Goal: Task Accomplishment & Management: Complete application form

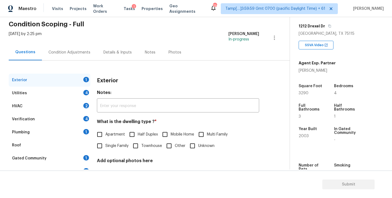
scroll to position [31, 0]
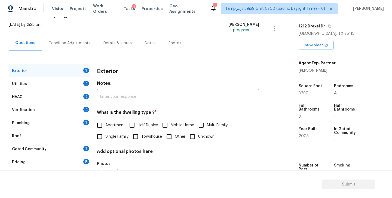
click at [100, 137] on input "Single Family" at bounding box center [99, 136] width 11 height 11
checkbox input "true"
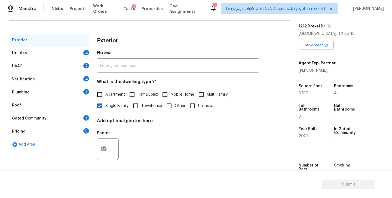
scroll to position [64, 0]
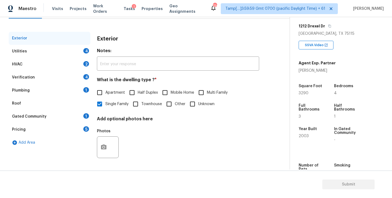
click at [59, 52] on div "Utilities 4" at bounding box center [50, 51] width 82 height 13
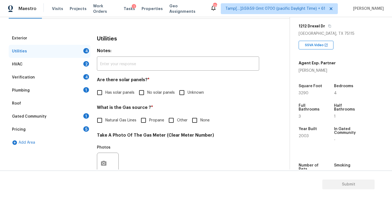
click at [101, 92] on input "Has solar panels" at bounding box center [99, 92] width 11 height 11
checkbox input "true"
click at [40, 63] on div "HVAC 2" at bounding box center [50, 64] width 82 height 13
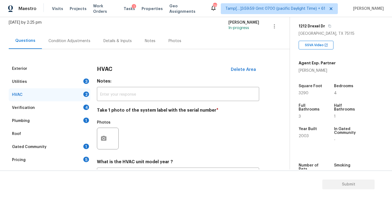
scroll to position [5, 0]
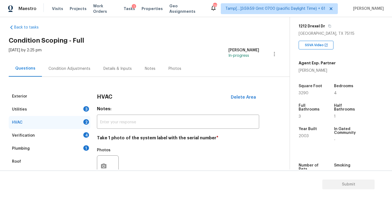
click at [63, 72] on div "Condition Adjustments" at bounding box center [69, 69] width 55 height 16
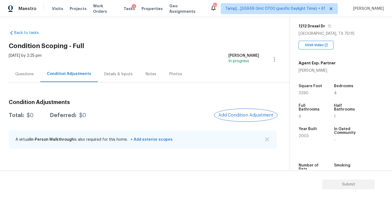
click at [241, 116] on span "Add Condition Adjustment" at bounding box center [245, 115] width 55 height 5
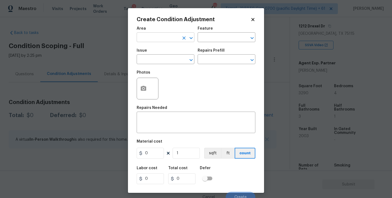
click at [170, 36] on input "text" at bounding box center [158, 38] width 42 height 8
click at [154, 60] on li "Exterior Overall" at bounding box center [166, 59] width 58 height 9
type input "Exterior Overall"
click at [161, 60] on input "text" at bounding box center [158, 60] width 42 height 8
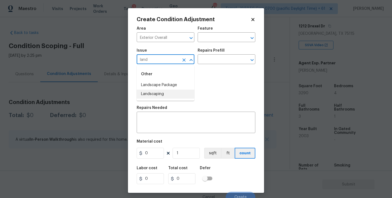
click at [155, 94] on li "Landscaping" at bounding box center [166, 94] width 58 height 9
click at [169, 61] on input "Landscaping" at bounding box center [158, 60] width 42 height 8
click at [172, 85] on li "Landscape Package" at bounding box center [166, 85] width 58 height 9
click at [250, 60] on icon "Open" at bounding box center [251, 60] width 3 height 2
type input "Landscape Package"
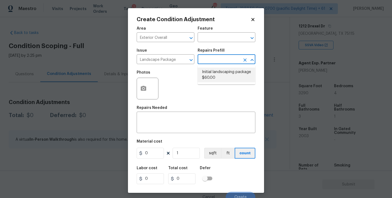
click at [225, 73] on li "Initial landscaping package $60.00" at bounding box center [227, 75] width 58 height 15
type input "Home Readiness Packages"
type textarea "Mowing of grass up to 6" in height. Mow, edge along driveways & sidewalks, trim…"
type input "60"
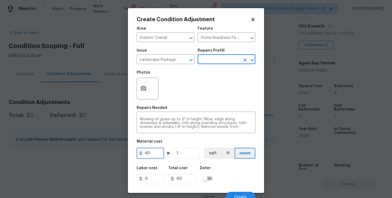
click at [149, 152] on input "60" at bounding box center [150, 153] width 27 height 11
type input "300"
click at [202, 90] on div "Photos" at bounding box center [196, 84] width 119 height 35
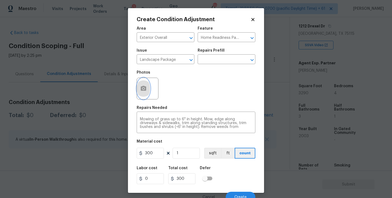
click at [144, 90] on icon "button" at bounding box center [143, 88] width 5 height 5
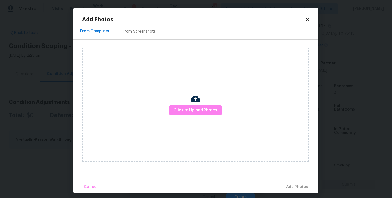
click at [138, 27] on div "From Screenshots" at bounding box center [139, 31] width 46 height 16
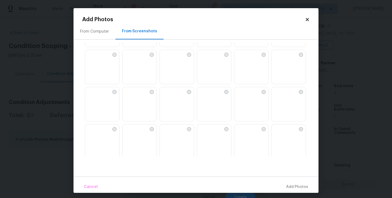
scroll to position [222, 0]
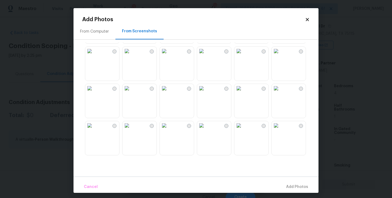
click at [168, 56] on img at bounding box center [164, 51] width 9 height 9
click at [296, 186] on span "Add 1 Photo(s)" at bounding box center [294, 187] width 27 height 7
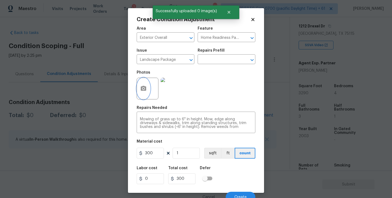
scroll to position [5, 0]
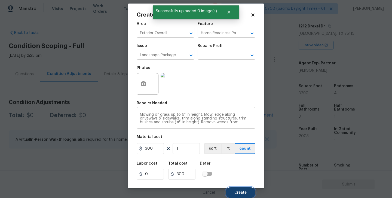
click at [241, 193] on span "Create" at bounding box center [240, 193] width 12 height 4
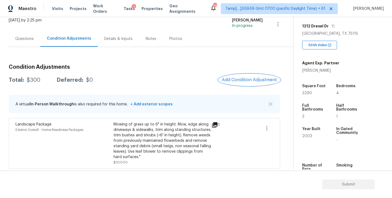
scroll to position [36, 0]
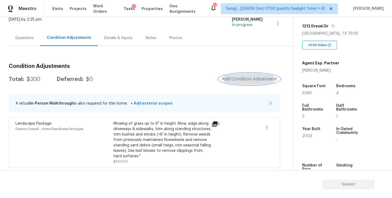
click at [249, 78] on span "Add Condition Adjustment" at bounding box center [249, 79] width 55 height 5
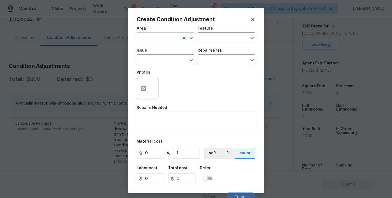
click at [159, 37] on input "text" at bounding box center [158, 38] width 42 height 8
click at [157, 58] on li "Exterior Overall" at bounding box center [166, 59] width 58 height 9
type input "Exterior Overall"
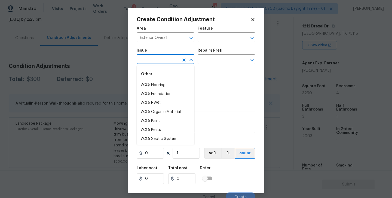
click at [150, 60] on input "text" at bounding box center [158, 60] width 42 height 8
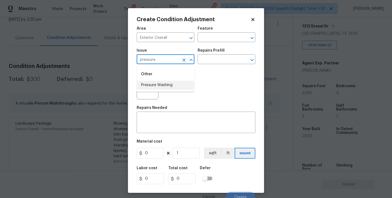
click at [165, 85] on li "Pressure Washing" at bounding box center [166, 85] width 58 height 9
click at [253, 59] on icon "Open" at bounding box center [252, 60] width 7 height 7
type input "Pressure Washing"
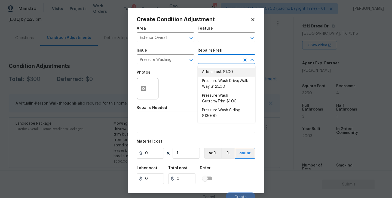
click at [176, 77] on div "Photos" at bounding box center [196, 84] width 119 height 35
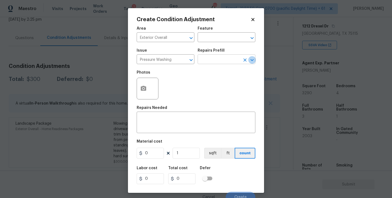
click at [250, 61] on icon "Open" at bounding box center [252, 60] width 7 height 7
click at [174, 88] on div "Photos" at bounding box center [196, 84] width 119 height 35
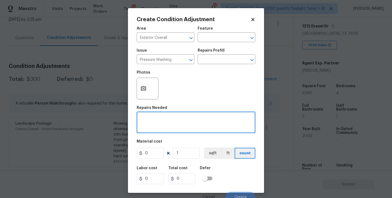
click at [155, 127] on textarea at bounding box center [196, 123] width 112 height 11
type textarea "Pressure Wash - Full Exterior"
click at [151, 153] on input "0" at bounding box center [150, 153] width 27 height 11
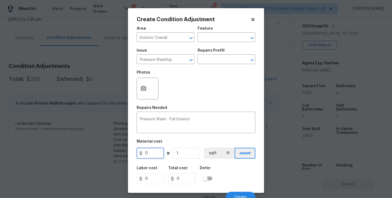
click at [151, 153] on input "0" at bounding box center [150, 153] width 27 height 11
type input "300"
click at [143, 88] on icon "button" at bounding box center [143, 88] width 5 height 5
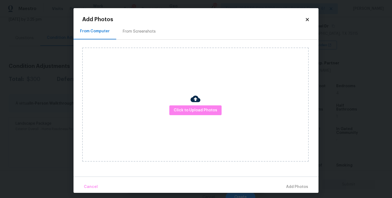
click at [131, 32] on div "From Screenshots" at bounding box center [139, 31] width 33 height 5
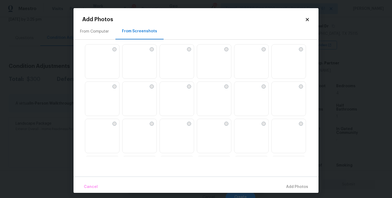
scroll to position [262, 0]
click at [168, 91] on img at bounding box center [164, 86] width 9 height 9
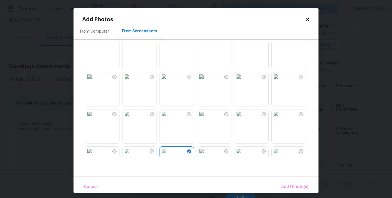
scroll to position [196, 0]
click at [168, 82] on img at bounding box center [164, 77] width 9 height 9
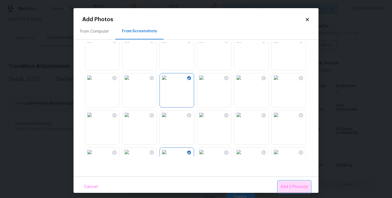
click at [294, 188] on span "Add 2 Photo(s)" at bounding box center [294, 187] width 28 height 7
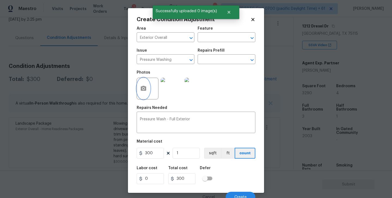
scroll to position [5, 0]
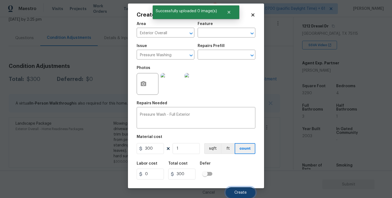
click at [242, 193] on span "Create" at bounding box center [240, 193] width 12 height 4
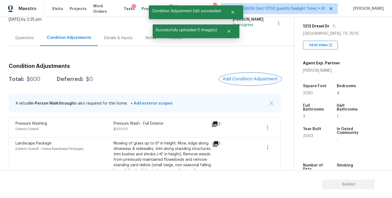
scroll to position [56, 0]
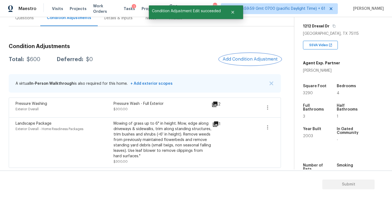
click at [247, 59] on span "Add Condition Adjustment" at bounding box center [250, 59] width 55 height 5
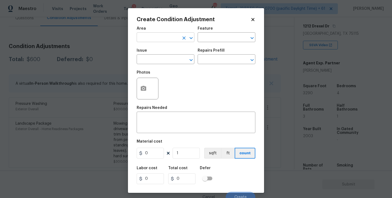
click at [157, 41] on input "text" at bounding box center [158, 38] width 42 height 8
click at [154, 61] on li "Exterior Overall" at bounding box center [166, 59] width 58 height 9
type input "Exterior Overall"
click at [154, 61] on input "text" at bounding box center [158, 60] width 42 height 8
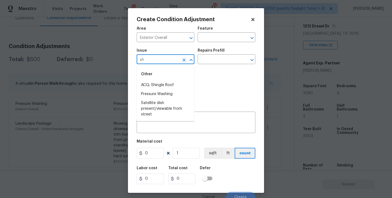
type input "s"
click at [165, 85] on li "Debris/garbage on site" at bounding box center [166, 85] width 58 height 9
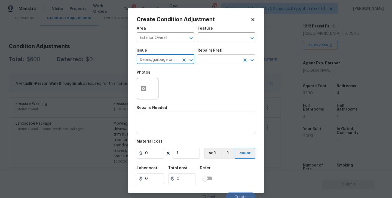
click at [253, 61] on icon "Open" at bounding box center [252, 60] width 7 height 7
type input "Debris/garbage on site"
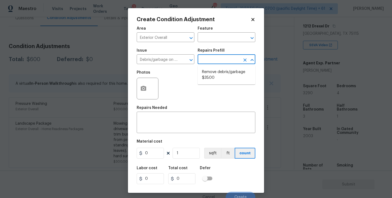
type input "s"
click at [202, 73] on li "Remove debris/garbage $35.00" at bounding box center [227, 75] width 58 height 15
type textarea "Remove, haul off, and properly dispose of any debris left by seller to offsite …"
type input "35"
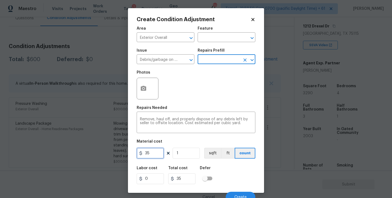
click at [147, 154] on input "35" at bounding box center [150, 153] width 27 height 11
type input "500"
click at [179, 87] on div "Photos" at bounding box center [196, 84] width 119 height 35
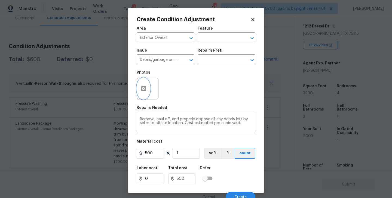
click at [144, 88] on circle "button" at bounding box center [144, 89] width 2 height 2
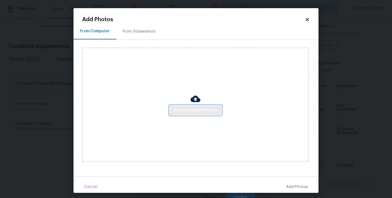
click at [196, 108] on span "Click to Upload Photos" at bounding box center [196, 110] width 44 height 7
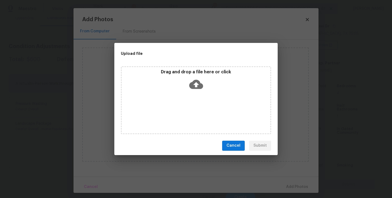
click at [196, 83] on icon at bounding box center [196, 85] width 14 height 14
click at [238, 148] on span "Cancel" at bounding box center [233, 146] width 14 height 7
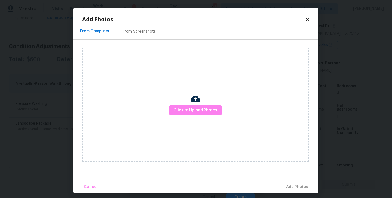
click at [133, 33] on div "From Screenshots" at bounding box center [139, 31] width 33 height 5
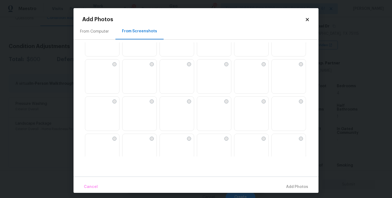
scroll to position [473, 0]
click at [168, 66] on img at bounding box center [164, 61] width 9 height 9
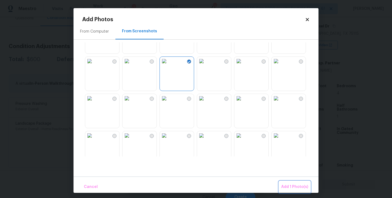
click at [295, 186] on span "Add 1 Photo(s)" at bounding box center [294, 187] width 27 height 7
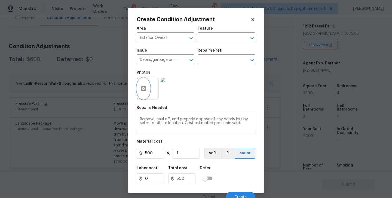
scroll to position [5, 0]
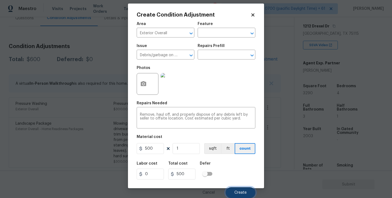
click at [243, 192] on span "Create" at bounding box center [240, 193] width 12 height 4
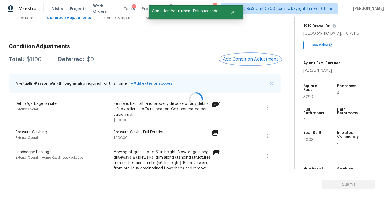
scroll to position [0, 0]
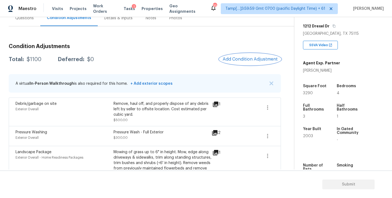
click at [237, 62] on button "Add Condition Adjustment" at bounding box center [250, 59] width 62 height 11
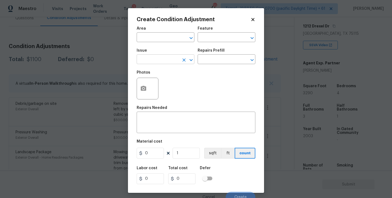
click at [156, 58] on input "text" at bounding box center [158, 60] width 42 height 8
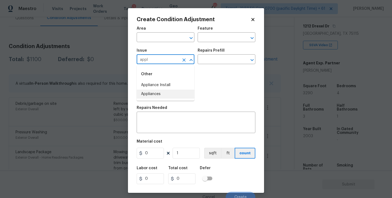
click at [145, 96] on li "Appliances" at bounding box center [166, 94] width 58 height 9
click at [220, 59] on input "text" at bounding box center [219, 60] width 42 height 8
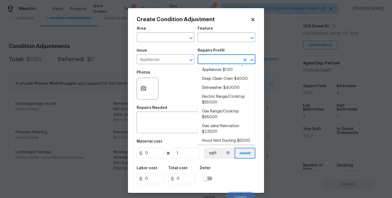
scroll to position [13, 0]
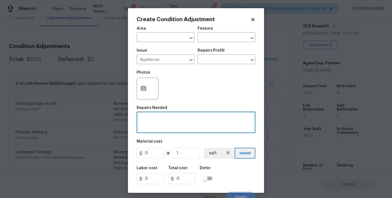
click at [152, 128] on textarea at bounding box center [196, 123] width 112 height 11
click at [167, 62] on input "Appliances" at bounding box center [158, 60] width 42 height 8
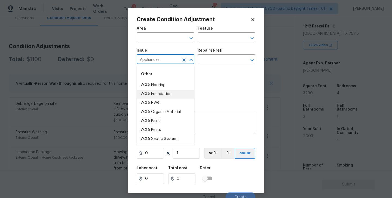
click at [167, 62] on input "Appliances" at bounding box center [158, 60] width 42 height 8
click at [162, 96] on li "General Plumbing" at bounding box center [166, 94] width 58 height 9
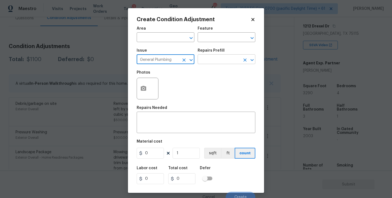
type input "General Plumbing"
click at [222, 59] on input "text" at bounding box center [219, 60] width 42 height 8
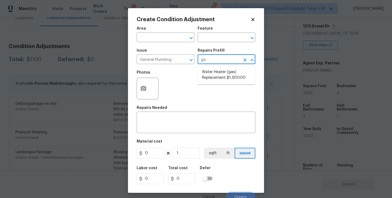
type input "g"
type input "ele"
click at [184, 79] on div "Photos" at bounding box center [196, 84] width 119 height 35
click at [253, 19] on icon at bounding box center [252, 19] width 5 height 5
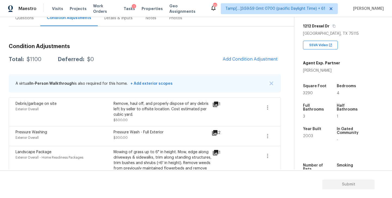
click at [25, 20] on div "Questions" at bounding box center [24, 18] width 19 height 5
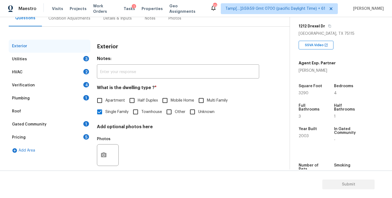
click at [26, 72] on div "HVAC 2" at bounding box center [50, 72] width 82 height 13
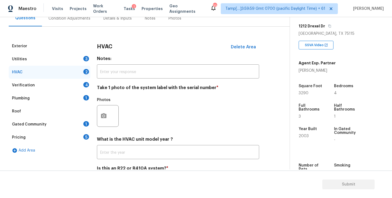
scroll to position [82, 0]
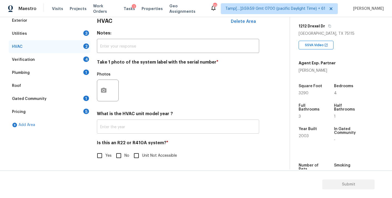
click at [119, 128] on input "text" at bounding box center [178, 127] width 162 height 13
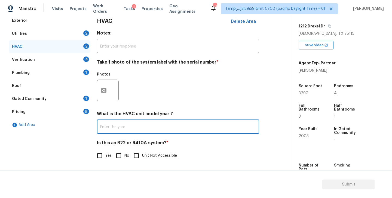
paste input "2020"
type input "2020"
click at [184, 94] on div "Photos" at bounding box center [178, 86] width 162 height 35
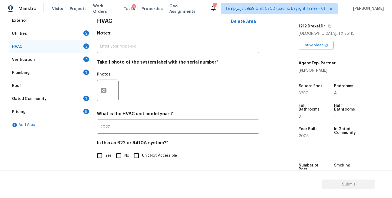
click at [118, 156] on input "No" at bounding box center [118, 155] width 11 height 11
checkbox input "true"
click at [102, 90] on icon "button" at bounding box center [103, 90] width 5 height 5
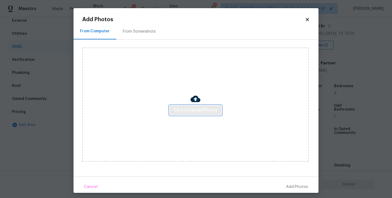
click at [211, 115] on button "Click to Upload Photos" at bounding box center [195, 111] width 52 height 10
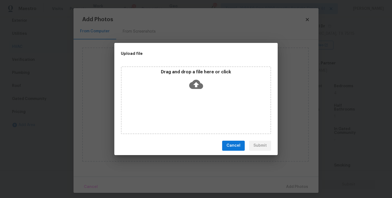
click at [195, 87] on icon at bounding box center [196, 85] width 14 height 14
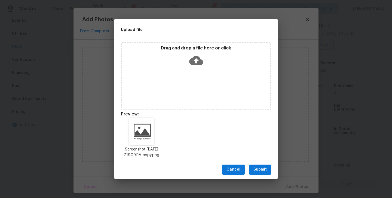
click at [258, 172] on span "Submit" at bounding box center [259, 170] width 13 height 7
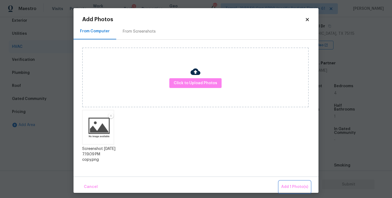
click at [295, 188] on span "Add 1 Photo(s)" at bounding box center [294, 187] width 27 height 7
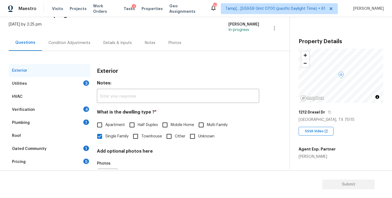
scroll to position [35, 0]
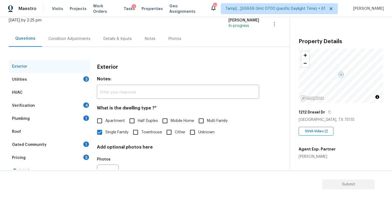
click at [36, 95] on div "HVAC" at bounding box center [50, 92] width 82 height 13
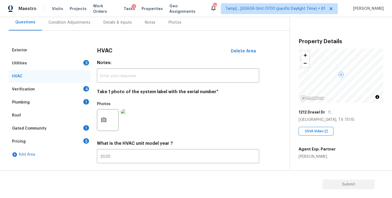
scroll to position [59, 0]
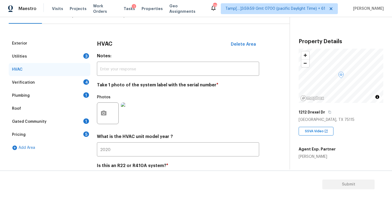
click at [31, 95] on div "Plumbing 1" at bounding box center [50, 95] width 82 height 13
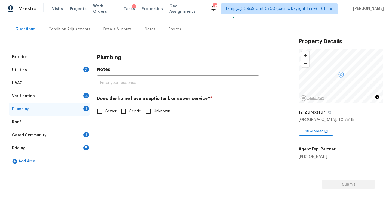
scroll to position [45, 0]
click at [100, 110] on input "Sewer" at bounding box center [99, 111] width 11 height 11
checkbox input "true"
click at [42, 136] on div "Gated Community" at bounding box center [29, 135] width 35 height 5
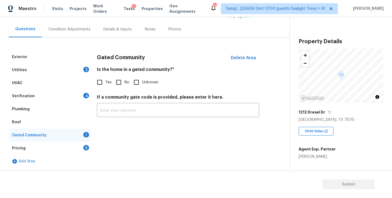
click at [118, 82] on input "No" at bounding box center [118, 82] width 11 height 11
checkbox input "true"
click at [40, 96] on div "Verification 4" at bounding box center [50, 96] width 82 height 13
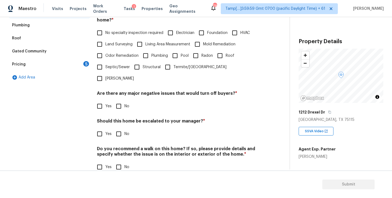
scroll to position [119, 0]
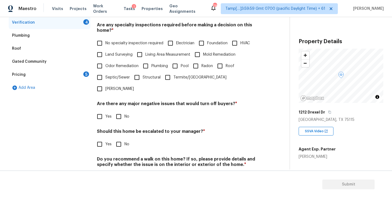
click at [119, 111] on input "No" at bounding box center [118, 116] width 11 height 11
checkbox input "true"
click at [119, 139] on input "No" at bounding box center [118, 144] width 11 height 11
checkbox input "true"
click at [119, 172] on input "No" at bounding box center [118, 177] width 11 height 11
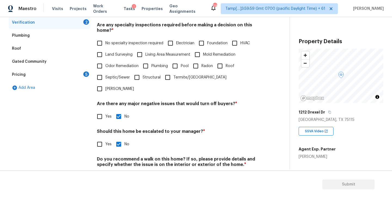
checkbox input "true"
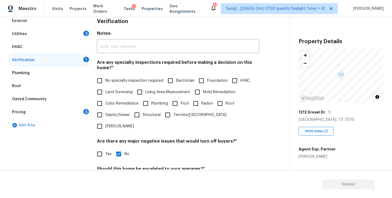
scroll to position [62, 0]
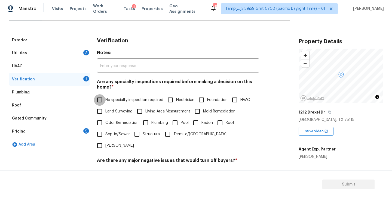
click at [100, 100] on input "No specialty inspection required" at bounding box center [99, 99] width 11 height 11
checkbox input "true"
click at [37, 51] on div "Utilities 3" at bounding box center [50, 53] width 82 height 13
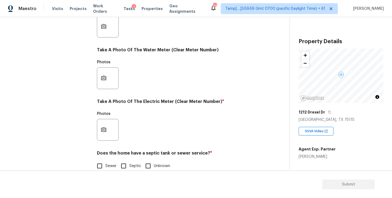
scroll to position [211, 0]
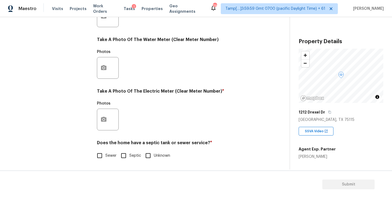
click at [102, 156] on input "Sewer" at bounding box center [99, 155] width 11 height 11
checkbox input "true"
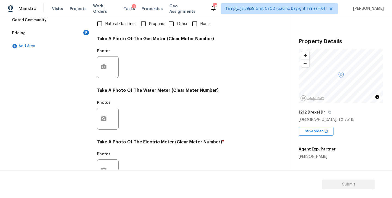
scroll to position [112, 0]
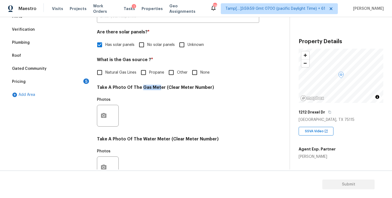
drag, startPoint x: 141, startPoint y: 88, endPoint x: 156, endPoint y: 88, distance: 15.5
click at [156, 88] on h4 "Take A Photo Of The Gas Meter (Clear Meter Number)" at bounding box center [178, 89] width 162 height 8
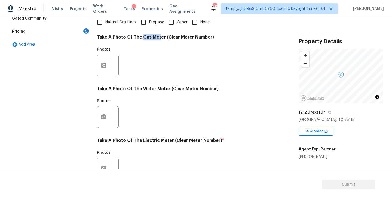
scroll to position [173, 0]
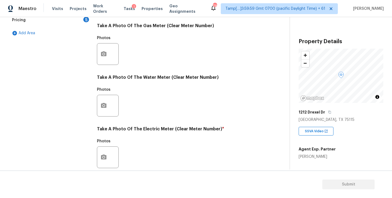
drag, startPoint x: 141, startPoint y: 127, endPoint x: 170, endPoint y: 129, distance: 29.4
click at [170, 129] on h4 "Take A Photo Of The Electric Meter (Clear Meter Number) *" at bounding box center [178, 131] width 162 height 8
click at [167, 97] on div "Photos" at bounding box center [178, 102] width 162 height 35
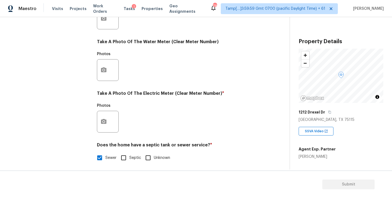
scroll to position [211, 0]
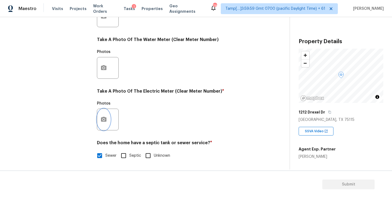
click at [105, 120] on icon "button" at bounding box center [103, 119] width 5 height 5
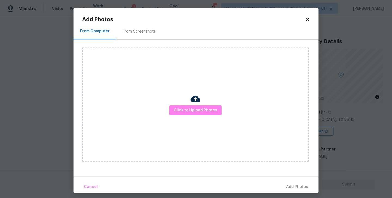
click at [143, 32] on div "From Screenshots" at bounding box center [139, 31] width 33 height 5
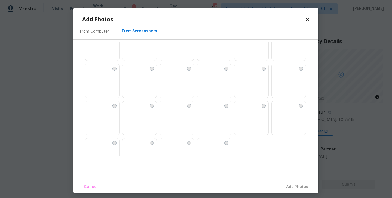
scroll to position [520, 0]
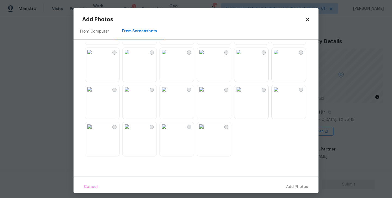
click at [309, 18] on icon at bounding box center [307, 19] width 5 height 5
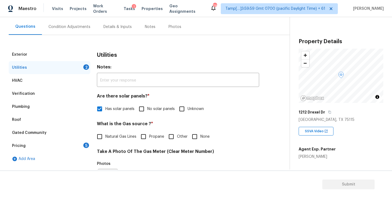
scroll to position [61, 0]
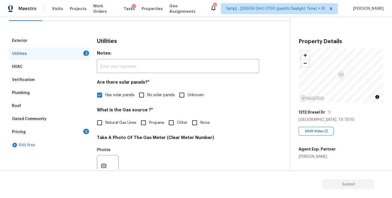
click at [25, 131] on div "Pricing 5" at bounding box center [50, 132] width 82 height 13
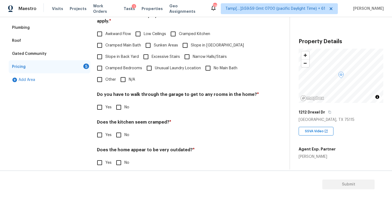
scroll to position [128, 0]
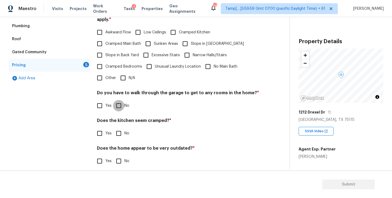
click at [120, 100] on input "No" at bounding box center [118, 105] width 11 height 11
checkbox input "true"
click at [121, 128] on input "No" at bounding box center [118, 133] width 11 height 11
checkbox input "true"
click at [120, 156] on input "No" at bounding box center [118, 161] width 11 height 11
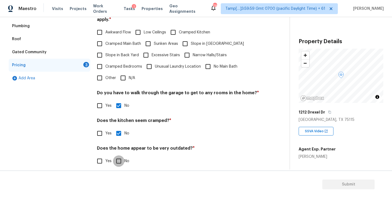
checkbox input "true"
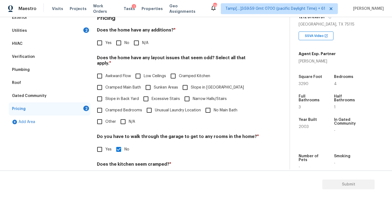
scroll to position [82, 0]
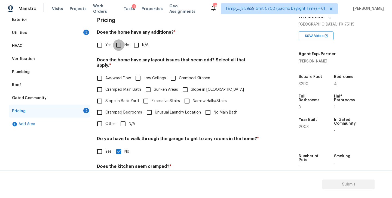
click at [118, 45] on input "No" at bounding box center [118, 44] width 11 height 11
checkbox input "true"
click at [121, 122] on input "N/A" at bounding box center [122, 123] width 11 height 11
checkbox input "true"
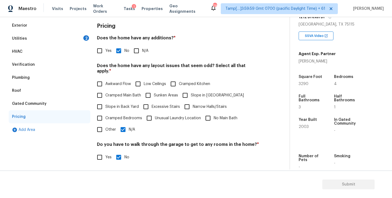
scroll to position [38, 0]
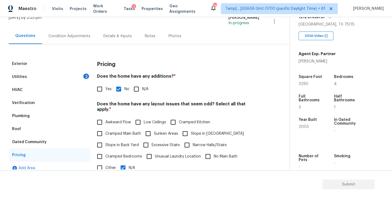
click at [56, 75] on div "Utilities 2" at bounding box center [50, 76] width 82 height 13
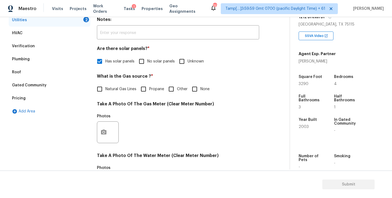
scroll to position [0, 0]
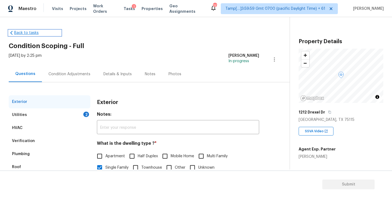
click at [19, 32] on link "Back to tasks" at bounding box center [35, 32] width 52 height 5
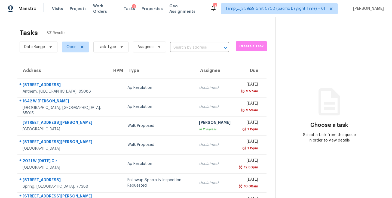
click at [182, 47] on input "text" at bounding box center [192, 48] width 44 height 8
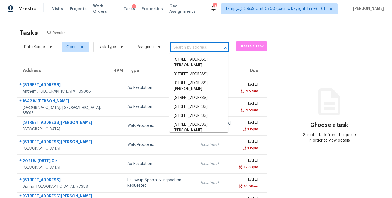
paste input "[STREET_ADDRESS]"
type input "[STREET_ADDRESS]"
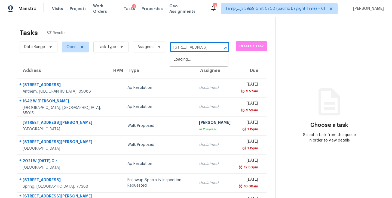
scroll to position [0, 16]
click at [187, 61] on li "1212 Drexel Dr, Desoto, TX 75115" at bounding box center [198, 59] width 59 height 9
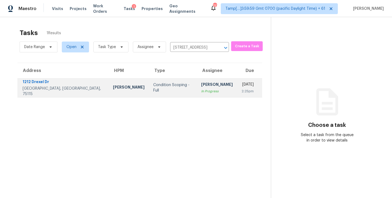
click at [201, 87] on div "[PERSON_NAME]" at bounding box center [217, 85] width 32 height 7
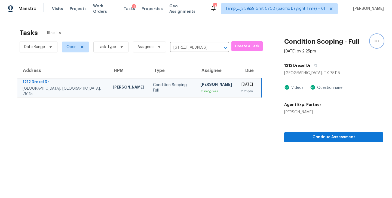
click at [377, 41] on icon "button" at bounding box center [376, 41] width 7 height 7
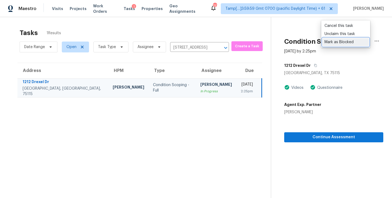
click at [336, 44] on div "Mark as Blocked" at bounding box center [345, 41] width 42 height 5
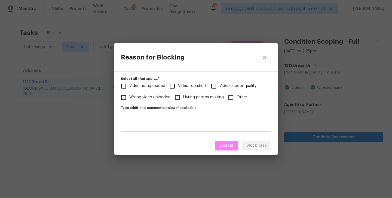
click at [188, 119] on textarea "Type additional comments below if applicable" at bounding box center [196, 121] width 144 height 11
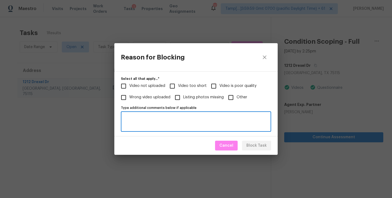
paste textarea "Incomplete Video - Main level - Requested - https://opendoor.slack.com/archives…"
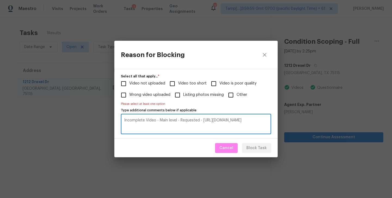
type textarea "Incomplete Video - Main level - Requested - https://opendoor.slack.com/archives…"
click at [123, 85] on input "Video not uploaded" at bounding box center [123, 83] width 11 height 11
checkbox input "true"
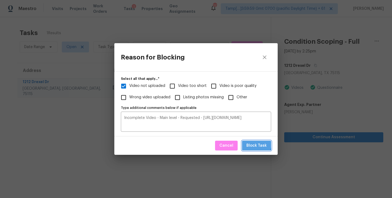
click at [254, 144] on span "Block Task" at bounding box center [256, 146] width 20 height 7
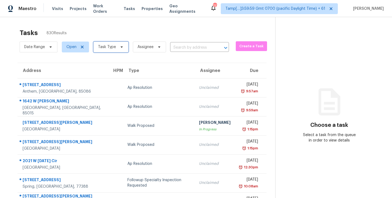
click at [122, 48] on icon at bounding box center [121, 47] width 4 height 4
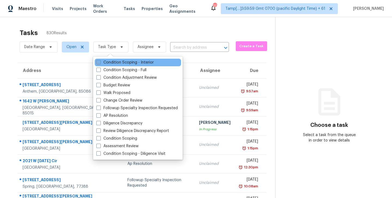
click at [98, 63] on span at bounding box center [98, 62] width 4 height 4
click at [98, 63] on input "Condition Scoping - Interior" at bounding box center [98, 62] width 4 height 4
checkbox input "true"
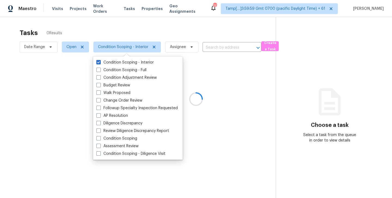
click at [137, 27] on div at bounding box center [196, 99] width 392 height 198
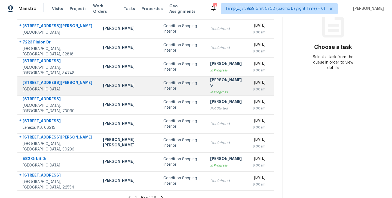
scroll to position [85, 0]
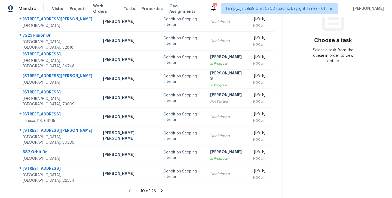
click at [159, 189] on icon at bounding box center [161, 191] width 5 height 5
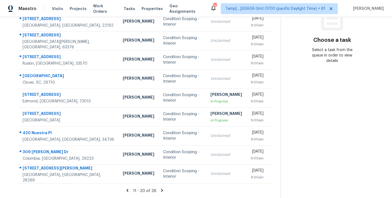
scroll to position [90, 0]
click at [127, 190] on icon at bounding box center [127, 190] width 5 height 5
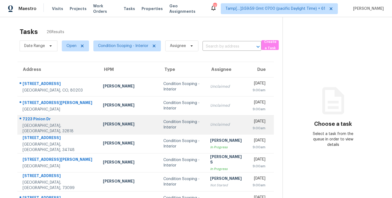
scroll to position [0, 0]
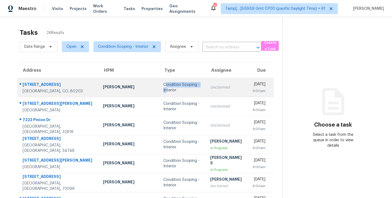
click at [163, 87] on div "Condition Scoping - Interior" at bounding box center [182, 87] width 38 height 11
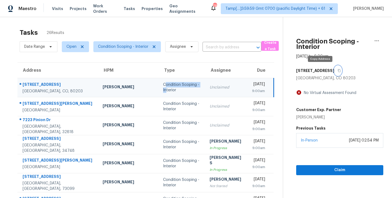
click at [337, 70] on icon "button" at bounding box center [338, 70] width 3 height 3
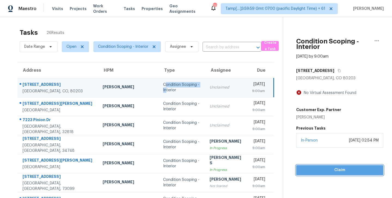
click at [343, 169] on span "Claim" at bounding box center [339, 170] width 78 height 7
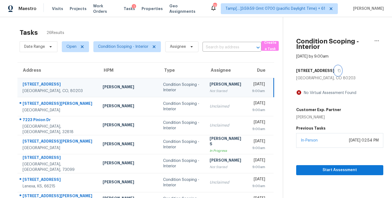
click at [337, 71] on icon "button" at bounding box center [338, 70] width 3 height 3
click at [341, 170] on span "Start Assessment" at bounding box center [339, 170] width 78 height 7
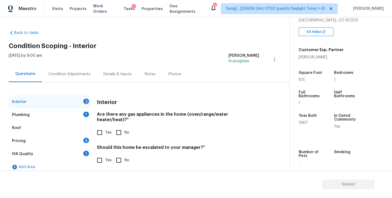
scroll to position [103, 0]
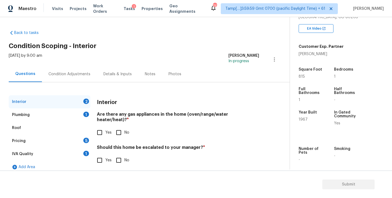
click at [303, 118] on span "1967" at bounding box center [303, 120] width 9 height 4
copy span "1967"
click at [99, 128] on input "Yes" at bounding box center [99, 132] width 11 height 11
checkbox input "true"
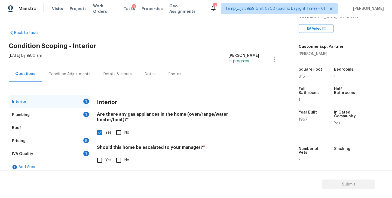
scroll to position [6, 0]
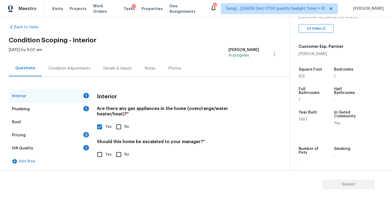
click at [122, 149] on input "No" at bounding box center [118, 154] width 11 height 11
checkbox input "true"
click at [56, 110] on div "Plumbing 1" at bounding box center [50, 109] width 82 height 13
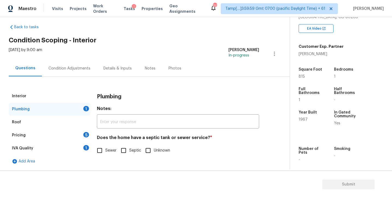
click at [65, 134] on div "Pricing 5" at bounding box center [50, 135] width 82 height 13
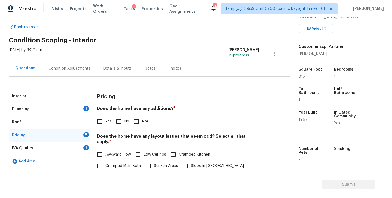
click at [66, 149] on div "IVA Quality 1" at bounding box center [50, 148] width 82 height 13
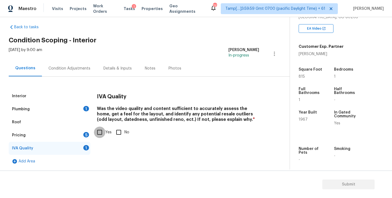
click at [100, 133] on input "Yes" at bounding box center [99, 132] width 11 height 11
checkbox input "true"
click at [70, 137] on div "Pricing 5" at bounding box center [50, 135] width 82 height 13
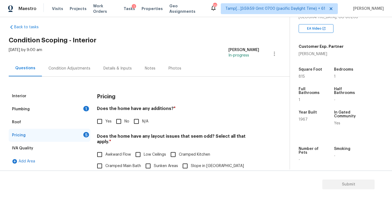
click at [117, 122] on input "No" at bounding box center [118, 121] width 11 height 11
checkbox input "true"
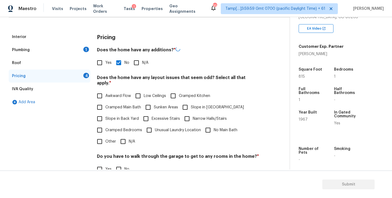
scroll to position [67, 0]
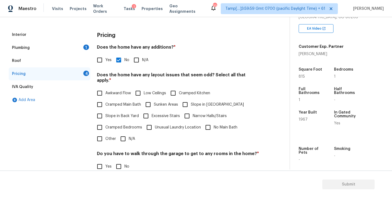
click at [123, 133] on input "N/A" at bounding box center [122, 138] width 11 height 11
checkbox input "true"
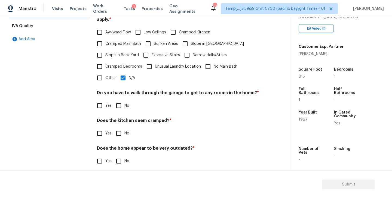
click at [118, 100] on input "No" at bounding box center [118, 105] width 11 height 11
checkbox input "true"
click at [120, 130] on input "No" at bounding box center [118, 133] width 11 height 11
checkbox input "true"
click at [121, 156] on input "No" at bounding box center [118, 161] width 11 height 11
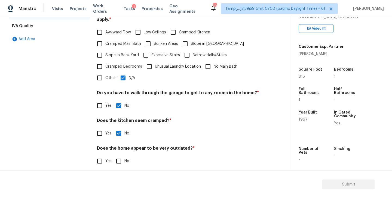
checkbox input "true"
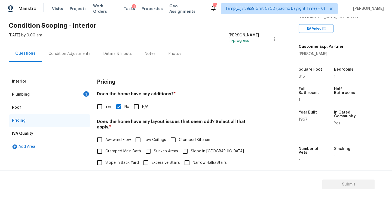
scroll to position [0, 0]
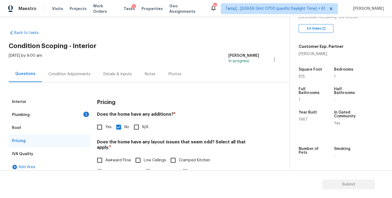
click at [51, 116] on div "Plumbing 1" at bounding box center [50, 115] width 82 height 13
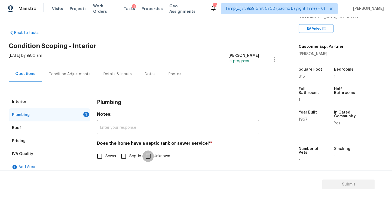
click at [145, 156] on input "Unknown" at bounding box center [147, 156] width 11 height 11
checkbox input "true"
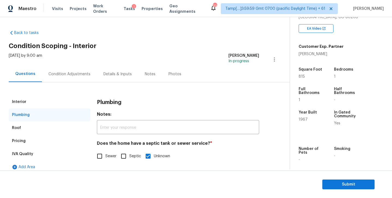
click at [66, 81] on div "Condition Adjustments" at bounding box center [69, 74] width 55 height 16
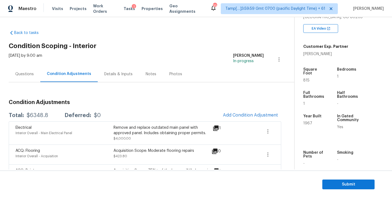
click at [28, 72] on div "Questions" at bounding box center [24, 74] width 19 height 5
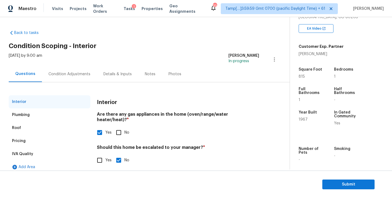
scroll to position [6, 0]
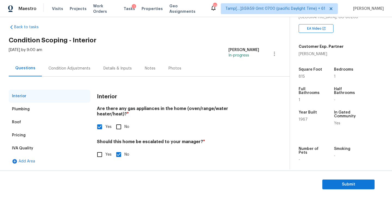
click at [99, 151] on input "Yes" at bounding box center [99, 154] width 11 height 11
checkbox input "true"
checkbox input "false"
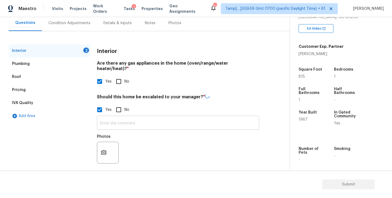
scroll to position [51, 0]
click at [153, 117] on input "text" at bounding box center [178, 123] width 162 height 13
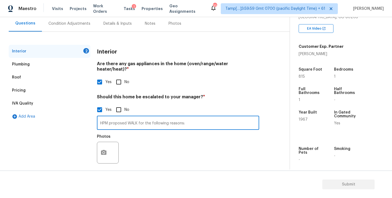
paste input "Fifth floor condo in the middle of Denver, the Capitol Hill area specifically (…"
type input "HPM proposed WALK for the following reasons: Fifth floor condo in the middle of…"
click at [104, 150] on icon "button" at bounding box center [103, 153] width 7 height 7
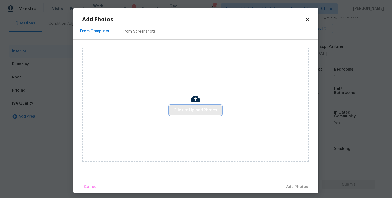
click at [189, 112] on span "Click to Upload Photos" at bounding box center [196, 110] width 44 height 7
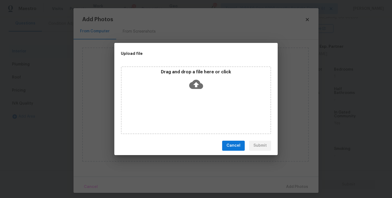
click at [199, 85] on icon at bounding box center [196, 84] width 14 height 9
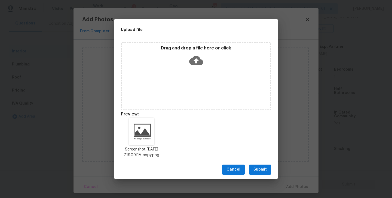
click at [259, 169] on button "Submit" at bounding box center [260, 170] width 22 height 10
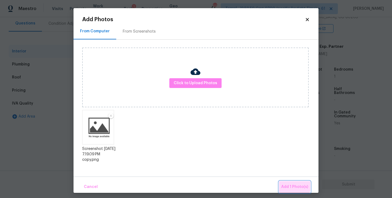
click at [291, 186] on span "Add 1 Photo(s)" at bounding box center [294, 187] width 27 height 7
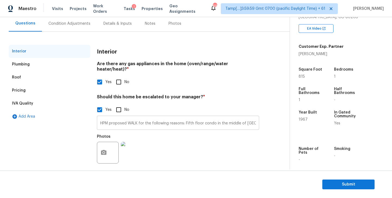
click at [216, 117] on input "HPM proposed WALK for the following reasons: Fifth floor condo in the middle of…" at bounding box center [178, 123] width 162 height 13
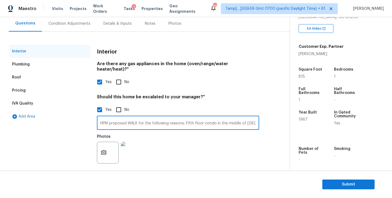
click at [70, 24] on div "Condition Adjustments" at bounding box center [69, 23] width 42 height 5
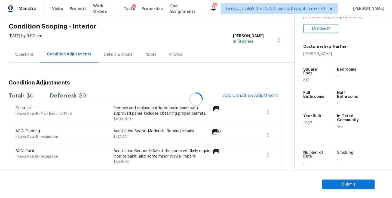
scroll to position [20, 0]
drag, startPoint x: 27, startPoint y: 95, endPoint x: 54, endPoint y: 95, distance: 26.9
click at [54, 95] on div "Total: $6348.8 Deferred: $0" at bounding box center [55, 95] width 92 height 5
copy div "$6348.8"
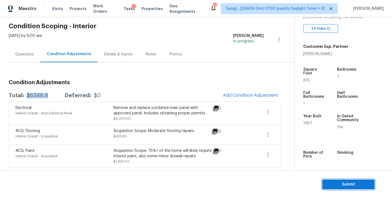
click at [348, 185] on span "Submit" at bounding box center [349, 185] width 44 height 7
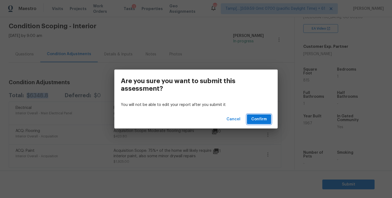
click at [260, 121] on span "Confirm" at bounding box center [259, 119] width 16 height 7
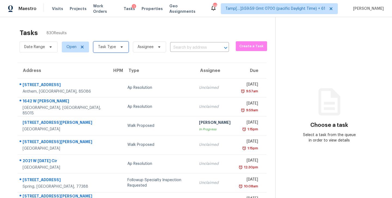
click at [122, 45] on icon at bounding box center [121, 47] width 4 height 4
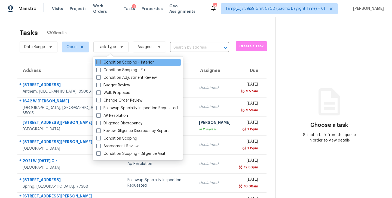
click at [97, 62] on span at bounding box center [98, 62] width 4 height 4
click at [97, 62] on input "Condition Scoping - Interior" at bounding box center [98, 62] width 4 height 4
checkbox input "true"
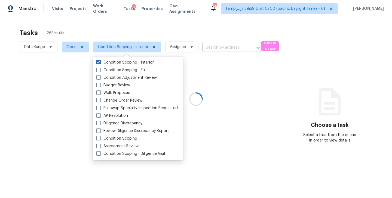
click at [134, 25] on div at bounding box center [196, 99] width 392 height 198
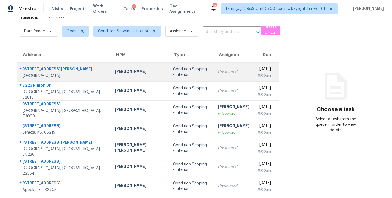
scroll to position [14, 0]
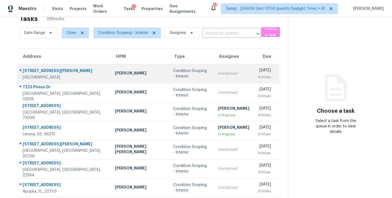
click at [173, 72] on div "Condition Scoping - Interior" at bounding box center [191, 73] width 36 height 11
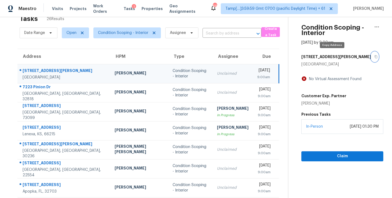
click at [374, 57] on icon "button" at bounding box center [375, 56] width 3 height 3
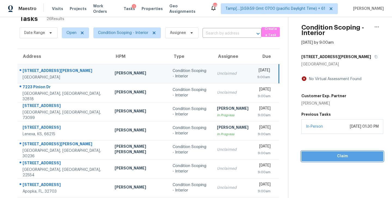
click at [332, 156] on span "Claim" at bounding box center [342, 156] width 73 height 7
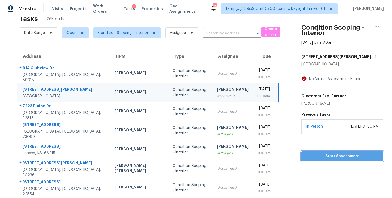
click at [340, 155] on span "Start Assessment" at bounding box center [342, 156] width 73 height 7
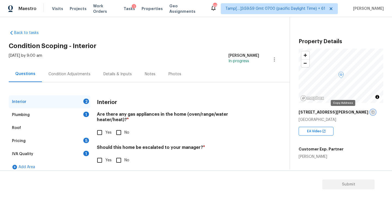
click at [371, 111] on icon "button" at bounding box center [372, 112] width 3 height 3
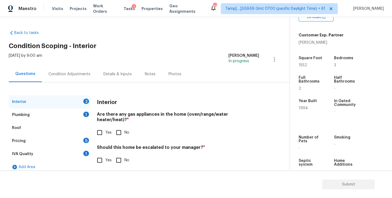
scroll to position [129, 0]
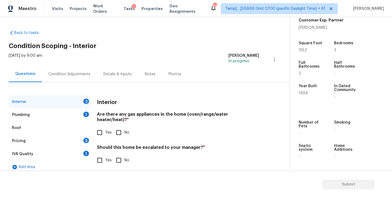
click at [302, 92] on span "1994" at bounding box center [303, 93] width 9 height 4
copy span "1994"
click at [43, 114] on div "Plumbing 1" at bounding box center [50, 115] width 82 height 13
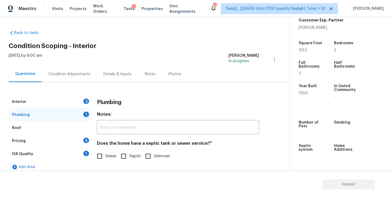
click at [125, 156] on input "Septic" at bounding box center [123, 156] width 11 height 11
checkbox input "true"
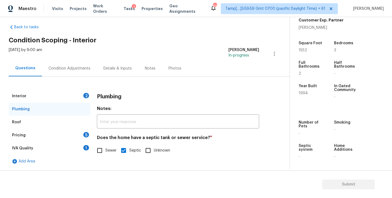
click at [56, 149] on div "IVA Quality 1" at bounding box center [50, 148] width 82 height 13
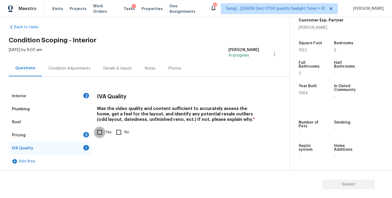
click at [104, 134] on input "Yes" at bounding box center [99, 132] width 11 height 11
checkbox input "true"
click at [59, 136] on div "Pricing 5" at bounding box center [50, 135] width 82 height 13
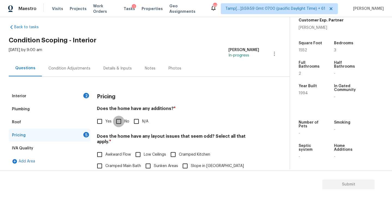
click at [118, 122] on input "No" at bounding box center [118, 121] width 11 height 11
checkbox input "true"
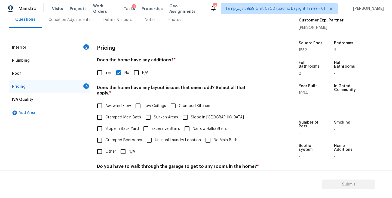
scroll to position [65, 0]
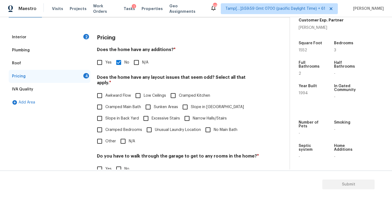
click at [121, 137] on input "N/A" at bounding box center [122, 141] width 11 height 11
checkbox input "true"
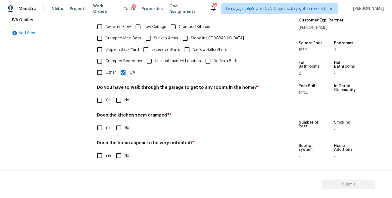
scroll to position [128, 0]
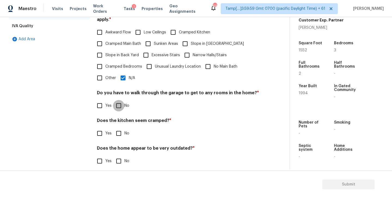
click at [117, 101] on input "No" at bounding box center [118, 105] width 11 height 11
checkbox input "true"
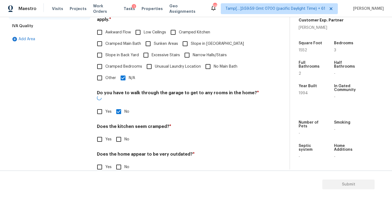
click at [117, 134] on input "No" at bounding box center [118, 139] width 11 height 11
checkbox input "true"
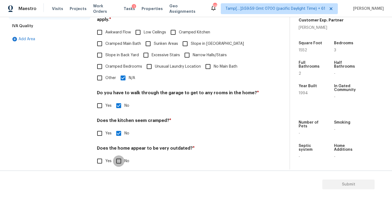
click at [118, 157] on input "No" at bounding box center [118, 161] width 11 height 11
checkbox input "true"
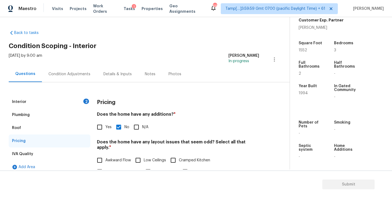
click at [61, 96] on div "Interior 2" at bounding box center [50, 102] width 82 height 13
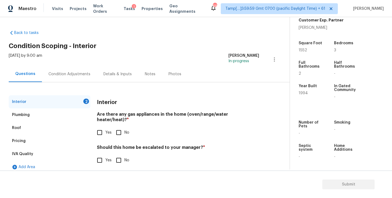
scroll to position [6, 0]
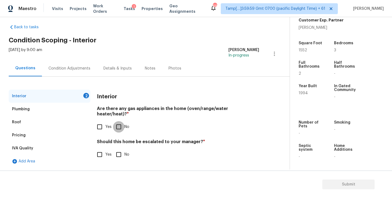
click at [118, 123] on input "No" at bounding box center [118, 126] width 11 height 11
checkbox input "true"
click at [119, 156] on div "Interior Are there any gas appliances in the home (oven/range/water heater/heat…" at bounding box center [178, 128] width 162 height 77
click at [119, 149] on input "No" at bounding box center [118, 154] width 11 height 11
checkbox input "true"
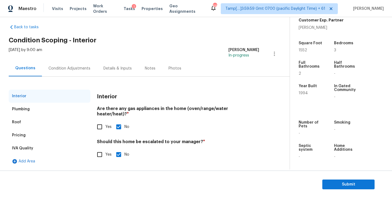
click at [66, 70] on div "Condition Adjustments" at bounding box center [69, 68] width 42 height 5
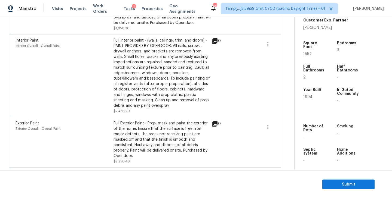
scroll to position [266, 0]
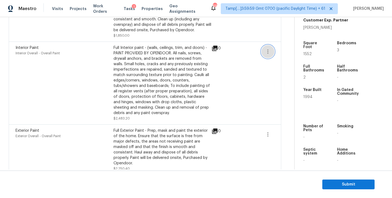
click at [267, 50] on icon "button" at bounding box center [267, 52] width 1 height 4
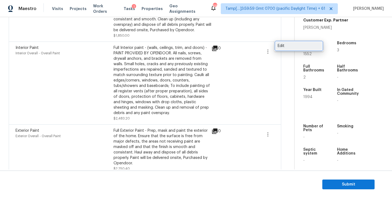
click at [280, 47] on div "Edit" at bounding box center [299, 45] width 42 height 5
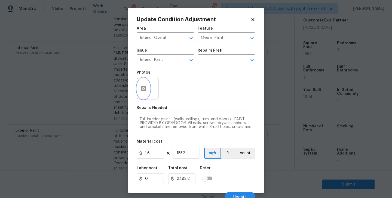
click at [141, 91] on icon "button" at bounding box center [143, 88] width 5 height 5
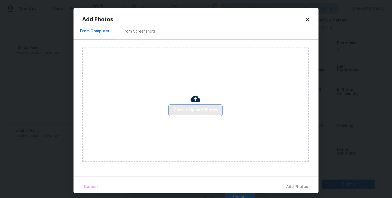
click at [195, 110] on span "Click to Upload Photos" at bounding box center [196, 110] width 44 height 7
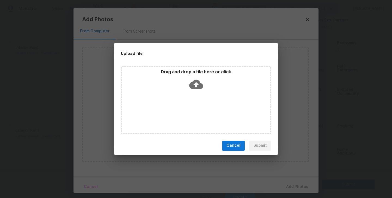
click at [197, 82] on icon at bounding box center [196, 84] width 14 height 9
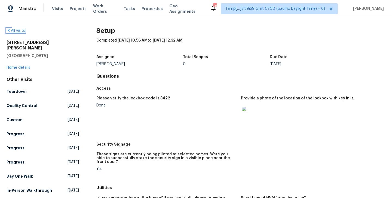
click at [16, 30] on link "All visits" at bounding box center [16, 31] width 19 height 4
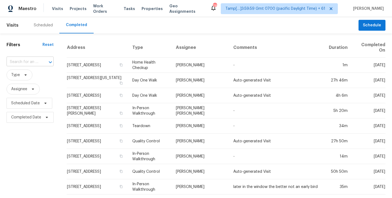
click at [20, 64] on input "text" at bounding box center [23, 62] width 32 height 8
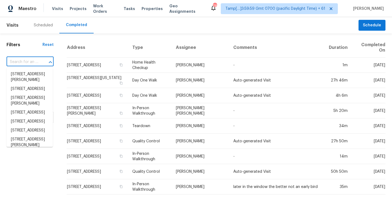
paste input "[STREET_ADDRESS]"
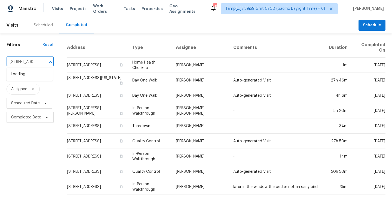
scroll to position [0, 49]
type input "[STREET_ADDRESS]"
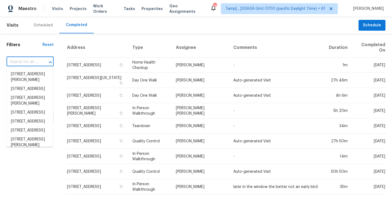
click at [23, 61] on input "text" at bounding box center [23, 62] width 32 height 8
paste input "[STREET_ADDRESS]"
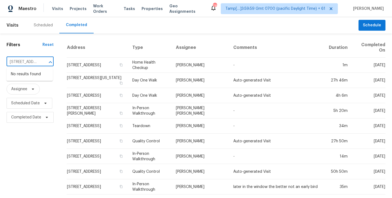
scroll to position [0, 49]
click at [17, 62] on input "[STREET_ADDRESS]" at bounding box center [23, 62] width 32 height 8
type input "[STREET_ADDRESS]"
click at [27, 88] on li "[STREET_ADDRESS]" at bounding box center [30, 83] width 46 height 9
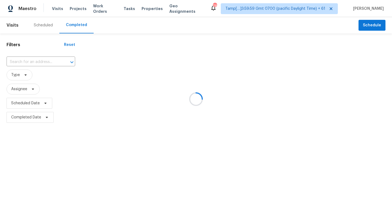
type input "[STREET_ADDRESS]"
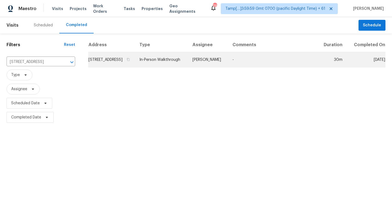
click at [134, 64] on td "[STREET_ADDRESS]" at bounding box center [111, 59] width 47 height 15
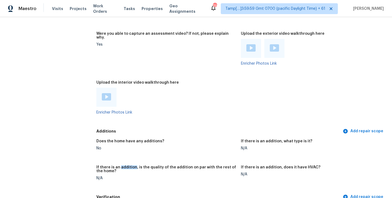
scroll to position [1004, 0]
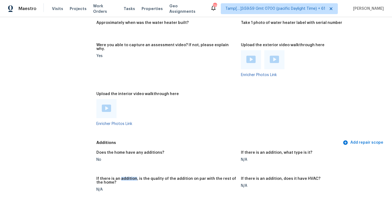
click at [103, 105] on img at bounding box center [106, 108] width 9 height 7
click at [205, 56] on figure "Were you able to capture an assessment video? If not, please explain why. Yes" at bounding box center [168, 64] width 145 height 42
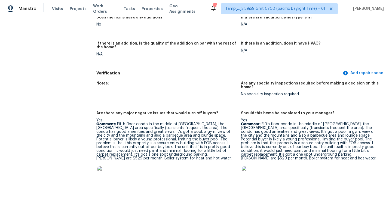
scroll to position [1146, 0]
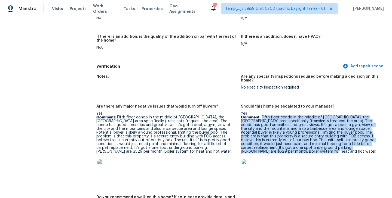
drag, startPoint x: 262, startPoint y: 101, endPoint x: 279, endPoint y: 137, distance: 40.2
click at [279, 137] on p "Comment: Fifth floor condo in the middle of [GEOGRAPHIC_DATA], the [GEOGRAPHIC_…" at bounding box center [311, 135] width 140 height 38
copy p "Fifth floor condo in the middle of [GEOGRAPHIC_DATA], the [GEOGRAPHIC_DATA] are…"
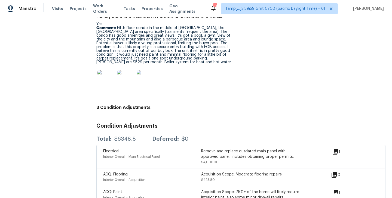
scroll to position [1340, 0]
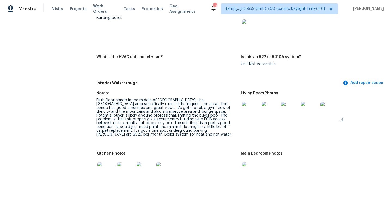
scroll to position [1158, 0]
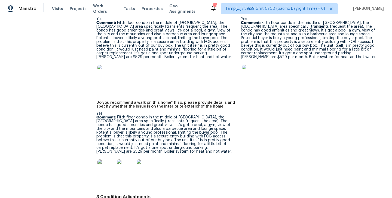
click at [175, 156] on div at bounding box center [166, 168] width 140 height 24
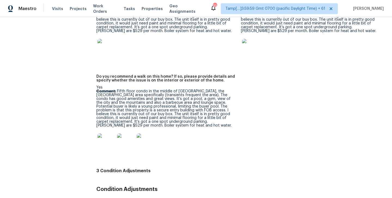
scroll to position [1270, 0]
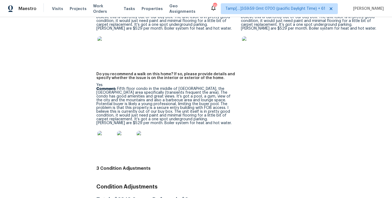
click at [145, 131] on img at bounding box center [145, 139] width 17 height 17
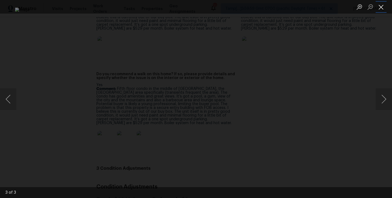
click at [381, 6] on button "Close lightbox" at bounding box center [381, 7] width 11 height 10
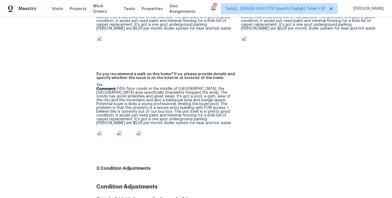
click at [187, 87] on p "Comment: Fifth floor condo in the middle of [GEOGRAPHIC_DATA], the [GEOGRAPHIC_…" at bounding box center [166, 106] width 140 height 38
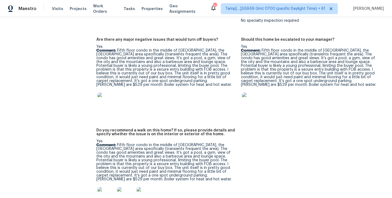
drag, startPoint x: 96, startPoint y: 115, endPoint x: 156, endPoint y: 113, distance: 60.5
click at [102, 140] on div "Yes Comment: Fifth floor condo in the middle of [GEOGRAPHIC_DATA], the [GEOGRAP…" at bounding box center [166, 174] width 140 height 69
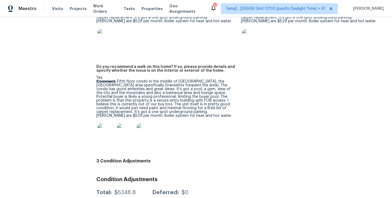
scroll to position [1271, 0]
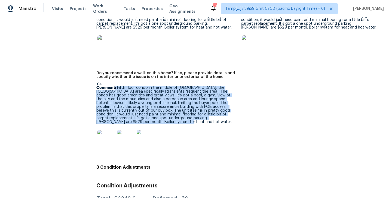
drag, startPoint x: 115, startPoint y: 74, endPoint x: 131, endPoint y: 107, distance: 36.9
click at [131, 107] on p "Comment: Fifth floor condo in the middle of [GEOGRAPHIC_DATA], the [GEOGRAPHIC_…" at bounding box center [166, 105] width 140 height 38
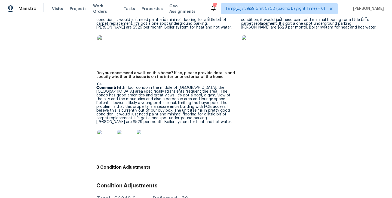
click at [211, 71] on h5 "Do you recommend a walk on this home? If so, please provide details and specify…" at bounding box center [166, 75] width 140 height 8
click at [174, 86] on p "Comment: Fifth floor condo in the middle of [GEOGRAPHIC_DATA], the [GEOGRAPHIC_…" at bounding box center [166, 105] width 140 height 38
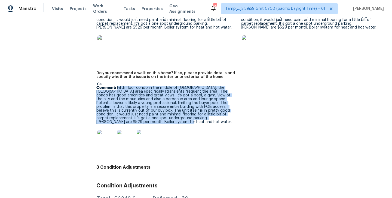
drag, startPoint x: 118, startPoint y: 72, endPoint x: 125, endPoint y: 106, distance: 34.5
click at [125, 106] on p "Comment: Fifth floor condo in the middle of [GEOGRAPHIC_DATA], the [GEOGRAPHIC_…" at bounding box center [166, 105] width 140 height 38
copy p "Fifth floor condo in the middle of [GEOGRAPHIC_DATA], the [GEOGRAPHIC_DATA] are…"
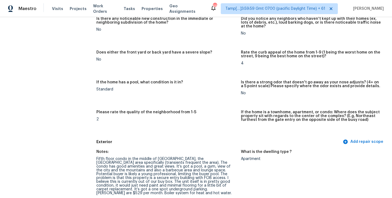
scroll to position [0, 0]
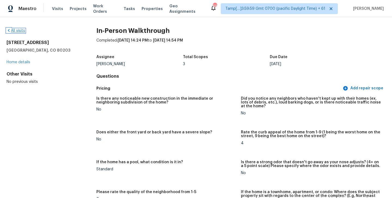
click at [15, 31] on link "All visits" at bounding box center [16, 31] width 19 height 4
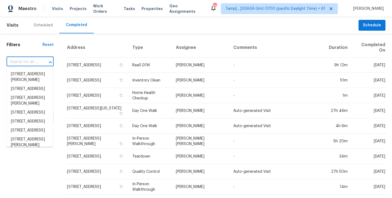
click at [37, 60] on input "text" at bounding box center [23, 62] width 32 height 8
paste input "[STREET_ADDRESS][PERSON_NAME]"
type input "[STREET_ADDRESS][PERSON_NAME]"
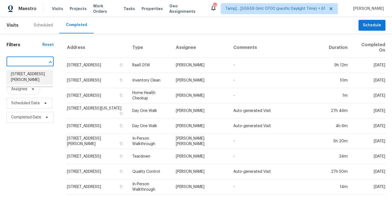
click at [24, 78] on li "[STREET_ADDRESS][PERSON_NAME]" at bounding box center [30, 77] width 46 height 15
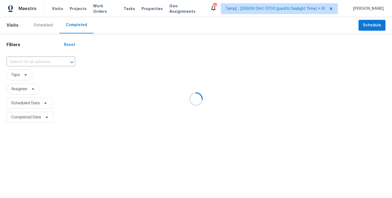
type input "[STREET_ADDRESS][PERSON_NAME]"
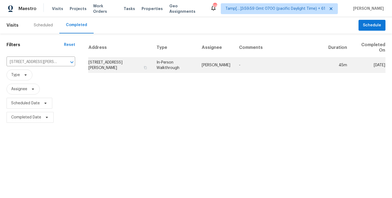
click at [131, 68] on td "[STREET_ADDRESS][PERSON_NAME]" at bounding box center [120, 65] width 64 height 15
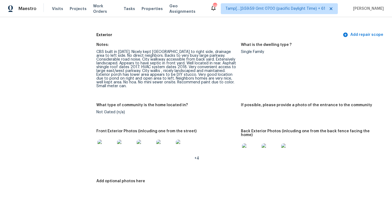
scroll to position [10, 0]
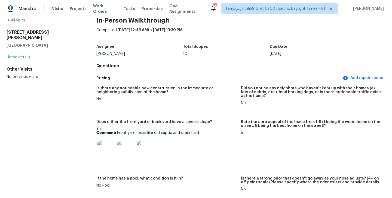
click at [231, 76] on h5 "Pricing" at bounding box center [218, 78] width 245 height 6
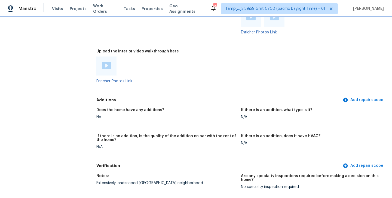
scroll to position [1078, 0]
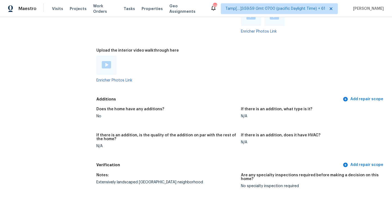
click at [105, 56] on div at bounding box center [106, 65] width 20 height 19
click at [105, 61] on img at bounding box center [106, 64] width 9 height 7
click at [220, 71] on div "Enricher Photos Link" at bounding box center [166, 69] width 140 height 27
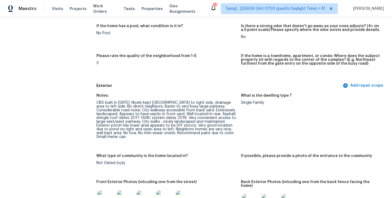
scroll to position [168, 0]
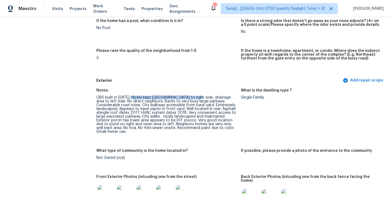
drag, startPoint x: 129, startPoint y: 98, endPoint x: 197, endPoint y: 98, distance: 68.3
click at [197, 98] on div "CBS built in [DATE]. Nicely kept [GEOGRAPHIC_DATA] to right side, drainage area…" at bounding box center [166, 115] width 140 height 38
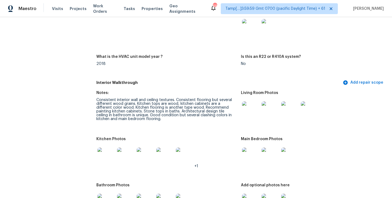
scroll to position [568, 0]
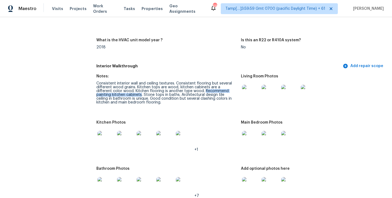
drag, startPoint x: 188, startPoint y: 88, endPoint x: 125, endPoint y: 92, distance: 62.5
click at [125, 92] on div "Consistent interior wall and ceiling textures. Consistent flooring but several …" at bounding box center [166, 93] width 140 height 23
click at [134, 92] on div "Consistent interior wall and ceiling textures. Consistent flooring but several …" at bounding box center [166, 93] width 140 height 23
click at [149, 92] on div "Consistent interior wall and ceiling textures. Consistent flooring but several …" at bounding box center [166, 93] width 140 height 23
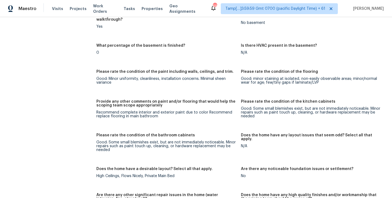
scroll to position [779, 0]
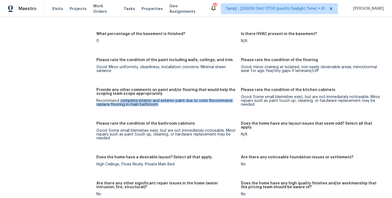
drag, startPoint x: 120, startPoint y: 93, endPoint x: 212, endPoint y: 96, distance: 92.0
click at [212, 99] on div "Recommend complete interior and exterior paint due to color Recommend replace f…" at bounding box center [166, 103] width 140 height 8
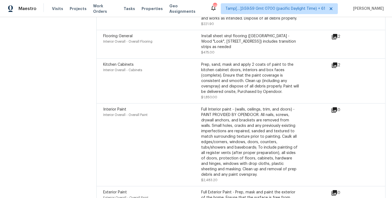
scroll to position [1489, 0]
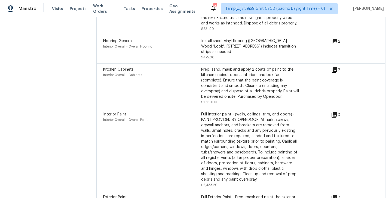
click at [336, 67] on icon at bounding box center [334, 69] width 5 height 5
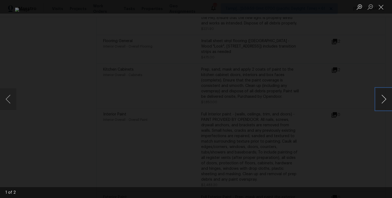
click at [382, 95] on button "Next image" at bounding box center [384, 99] width 16 height 22
click at [380, 8] on button "Close lightbox" at bounding box center [381, 7] width 11 height 10
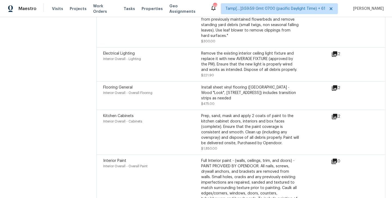
scroll to position [1438, 0]
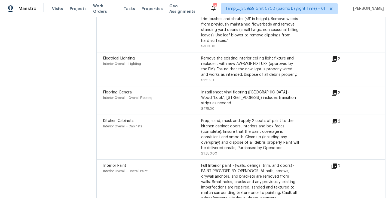
click at [336, 90] on icon at bounding box center [334, 93] width 7 height 7
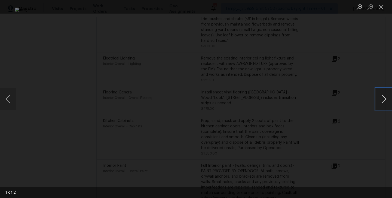
click at [386, 96] on button "Next image" at bounding box center [384, 99] width 16 height 22
click at [378, 8] on button "Close lightbox" at bounding box center [381, 7] width 11 height 10
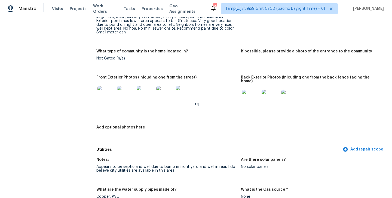
scroll to position [216, 0]
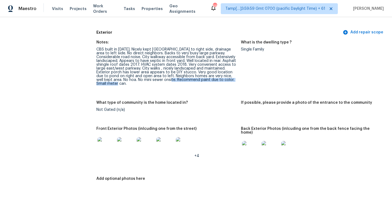
drag, startPoint x: 160, startPoint y: 80, endPoint x: 177, endPoint y: 85, distance: 17.5
click at [177, 85] on div "CBS built in 1994. Nicely kept retention pond to right side, drainage area to l…" at bounding box center [166, 67] width 140 height 38
click at [164, 88] on figure "Notes: CBS built in 1994. Nicely kept retention pond to right side, drainage ar…" at bounding box center [168, 68] width 145 height 54
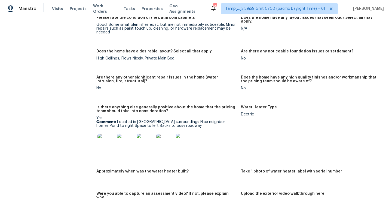
scroll to position [919, 0]
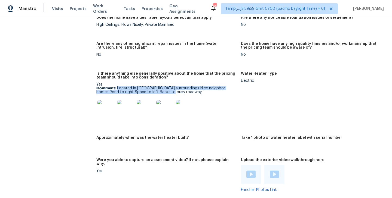
drag, startPoint x: 117, startPoint y: 82, endPoint x: 163, endPoint y: 86, distance: 45.9
click at [163, 87] on p "Comment: Located in nice surroundings Nice neighbor homes Pond to right Space t…" at bounding box center [166, 91] width 140 height 8
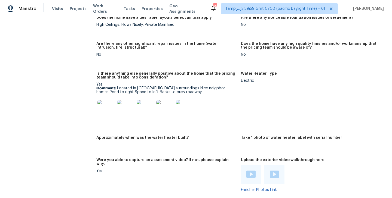
click at [168, 83] on div "Yes Comment: Located in nice surroundings Nice neighbor homes Pond to right Spa…" at bounding box center [166, 102] width 140 height 38
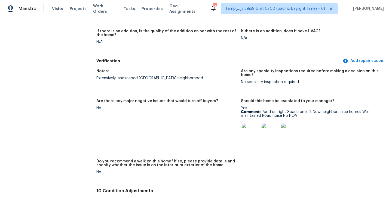
scroll to position [1192, 0]
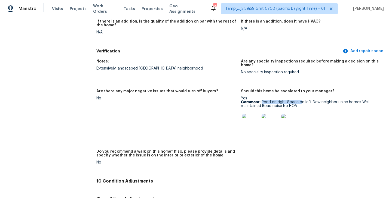
drag, startPoint x: 262, startPoint y: 95, endPoint x: 301, endPoint y: 96, distance: 38.9
click at [301, 100] on p "Comment: Pond on right Space on left New neighbors nice homes Well maintained R…" at bounding box center [311, 104] width 140 height 8
click at [301, 111] on div at bounding box center [311, 123] width 140 height 24
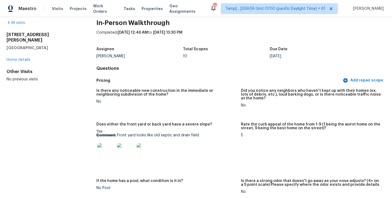
scroll to position [0, 0]
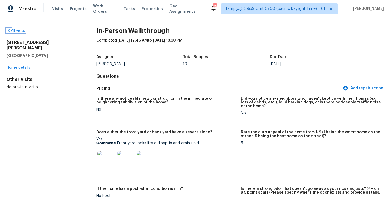
click at [20, 30] on link "All visits" at bounding box center [16, 31] width 19 height 4
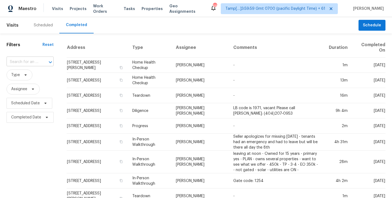
click at [29, 62] on input "text" at bounding box center [23, 62] width 32 height 8
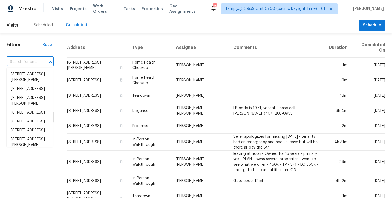
paste input "914 Clubview Dr, Henderson, NV 89015"
type input "914 Clubview Dr, Henderson, NV 89015"
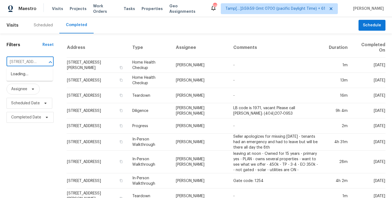
scroll to position [0, 42]
click at [29, 73] on li "914 Clubview Dr, Henderson, NV 89015" at bounding box center [30, 77] width 46 height 15
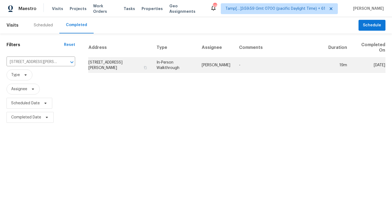
click at [152, 69] on td "914 Clubview Dr, Henderson, NV 89015" at bounding box center [120, 65] width 64 height 15
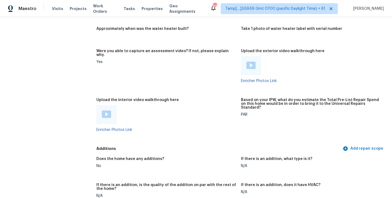
scroll to position [1057, 0]
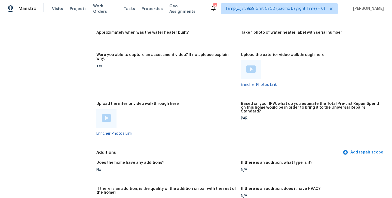
click at [103, 115] on img at bounding box center [106, 118] width 9 height 7
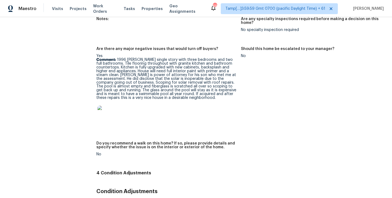
scroll to position [1266, 0]
click at [146, 75] on p "Comment: 1996 henderson single story with three bedrooms and two full bathrooms…" at bounding box center [166, 79] width 140 height 42
drag, startPoint x: 118, startPoint y: 52, endPoint x: 125, endPoint y: 52, distance: 7.1
click at [120, 58] on p "Comment: 1996 henderson single story with three bedrooms and two full bathrooms…" at bounding box center [166, 79] width 140 height 42
click at [125, 58] on p "Comment: 1996 henderson single story with three bedrooms and two full bathrooms…" at bounding box center [166, 79] width 140 height 42
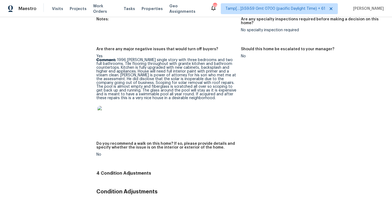
scroll to position [54, 0]
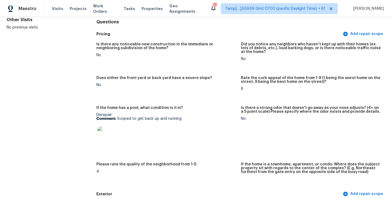
click at [217, 93] on figure "Does either the front yard or back yard have a severe slope? No" at bounding box center [168, 87] width 145 height 23
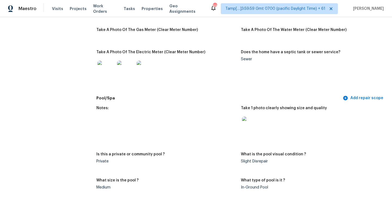
scroll to position [0, 0]
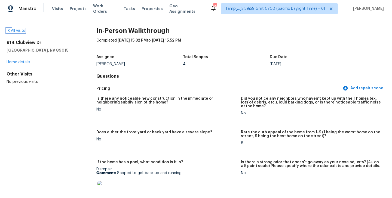
click at [19, 32] on link "All visits" at bounding box center [16, 31] width 19 height 4
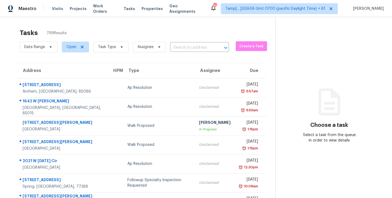
click at [181, 29] on div "Tasks 799 Results" at bounding box center [148, 33] width 256 height 14
click at [119, 48] on icon at bounding box center [121, 47] width 4 height 4
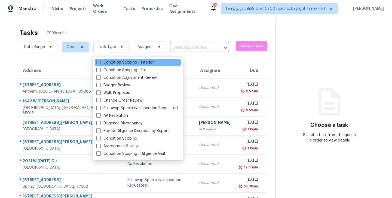
click at [98, 62] on span at bounding box center [98, 62] width 4 height 4
click at [98, 62] on input "Condition Scoping - Interior" at bounding box center [98, 62] width 4 height 4
checkbox input "true"
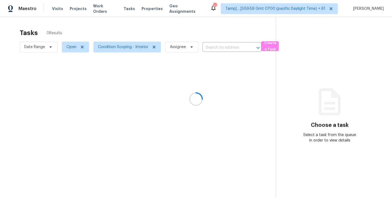
click at [152, 20] on div at bounding box center [196, 99] width 392 height 198
